Goal: Information Seeking & Learning: Understand process/instructions

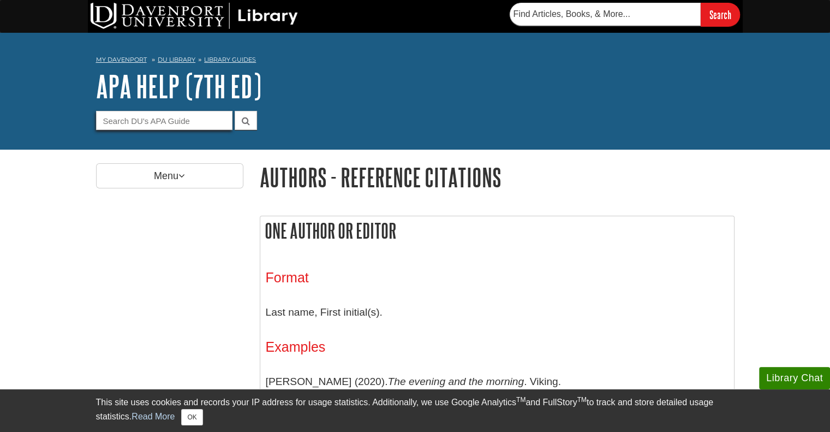
click at [192, 115] on input "Guide Search Terms" at bounding box center [164, 120] width 136 height 19
type input "page numbers"
click at [235, 111] on button "submit" at bounding box center [246, 120] width 22 height 19
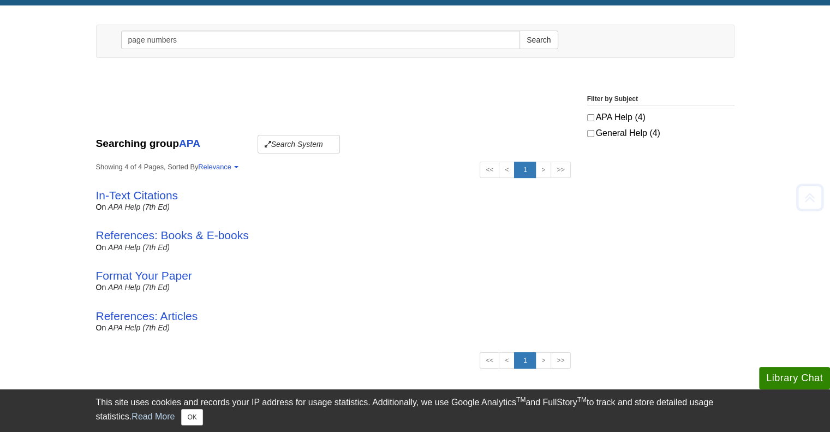
scroll to position [124, 0]
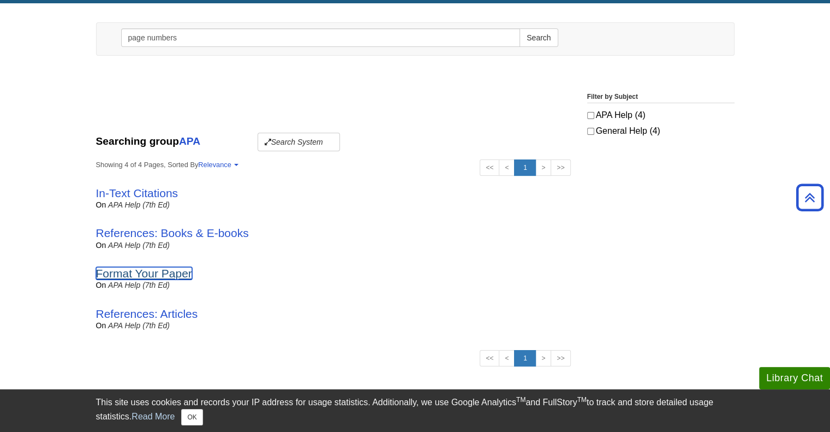
click at [176, 269] on link "Format Your Paper" at bounding box center [144, 273] width 96 height 13
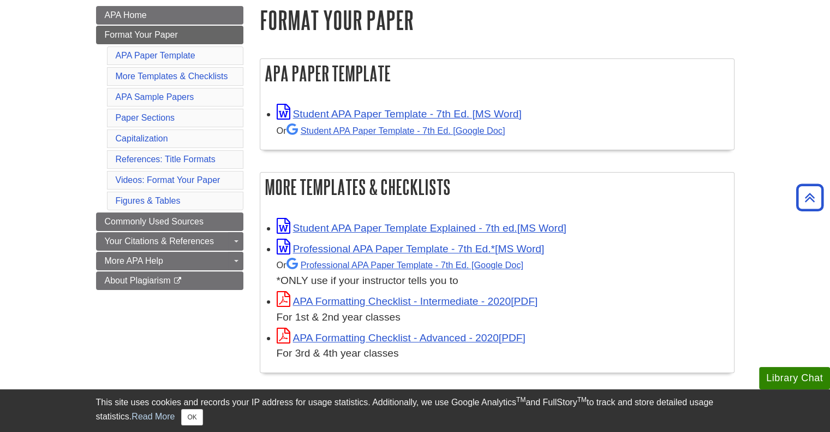
scroll to position [164, 0]
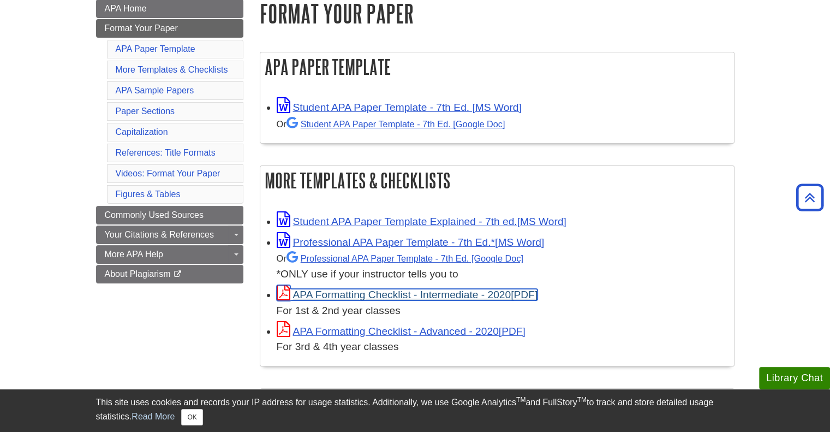
click at [531, 298] on link "APA Formatting Checklist - Intermediate - 2020" at bounding box center [407, 294] width 261 height 11
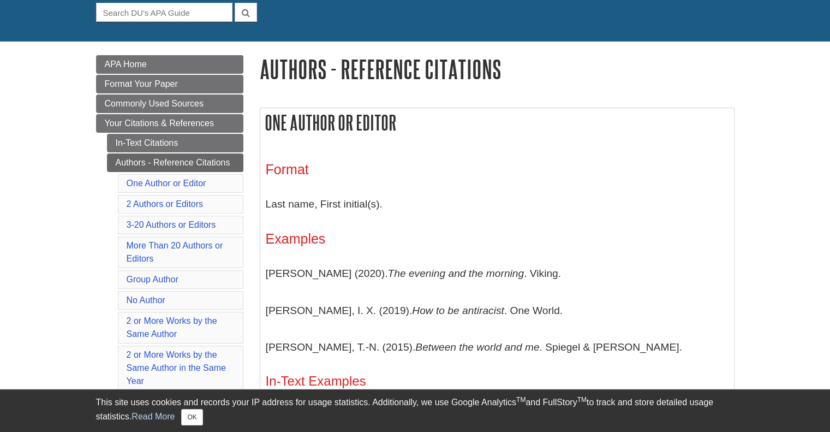
scroll to position [115, 0]
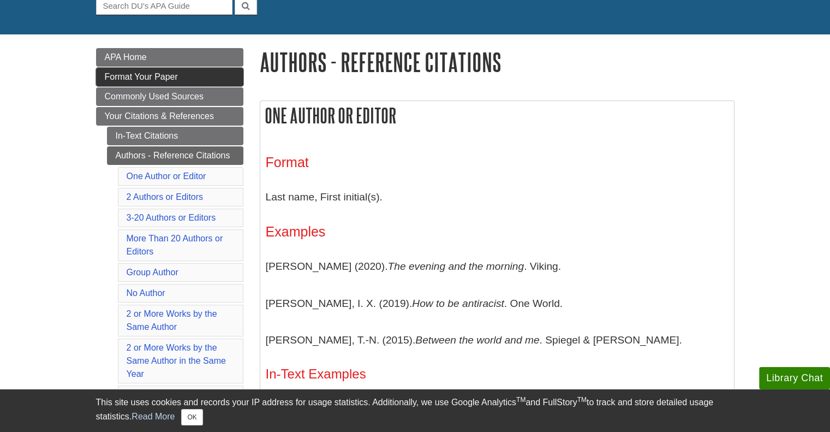
click at [155, 78] on span "Format Your Paper" at bounding box center [141, 76] width 73 height 9
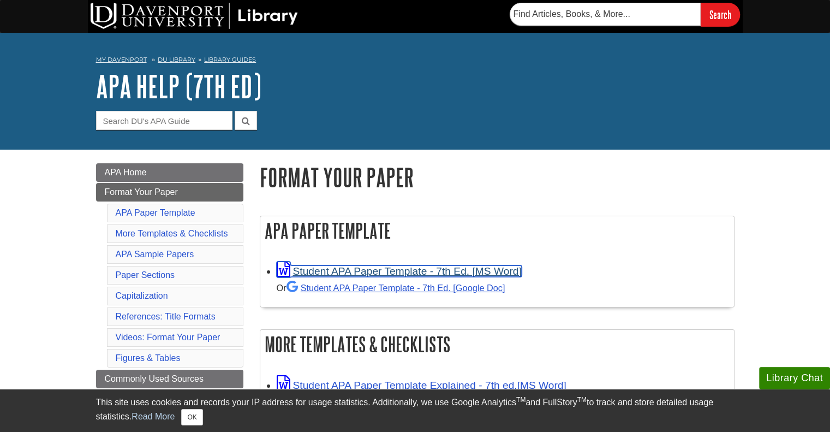
click at [438, 270] on link "Student APA Paper Template - 7th Ed. [MS Word]" at bounding box center [399, 270] width 245 height 11
